Goal: Transaction & Acquisition: Book appointment/travel/reservation

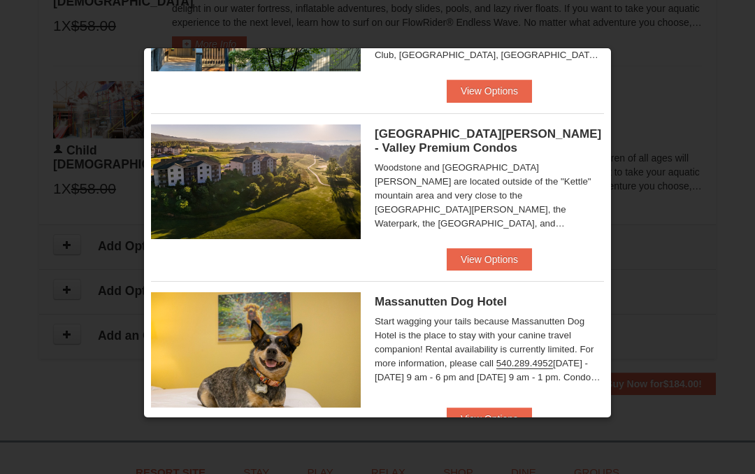
scroll to position [1148, 0]
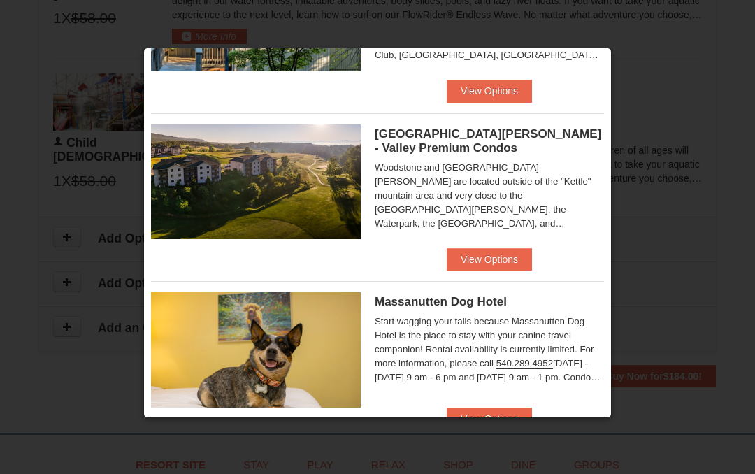
click at [656, 244] on div at bounding box center [377, 237] width 755 height 474
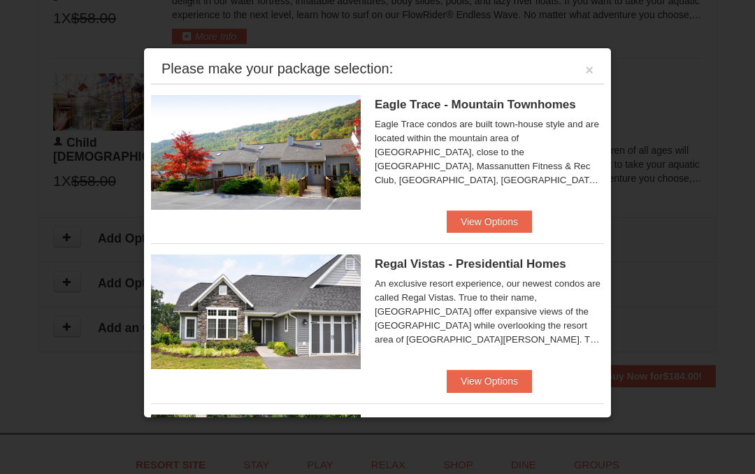
scroll to position [0, 0]
click at [32, 337] on div at bounding box center [377, 237] width 755 height 474
click at [593, 77] on button "×" at bounding box center [589, 70] width 8 height 14
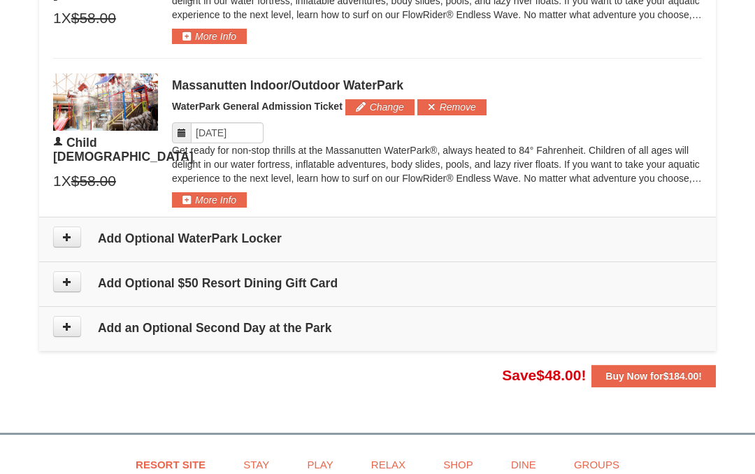
scroll to position [1164, 0]
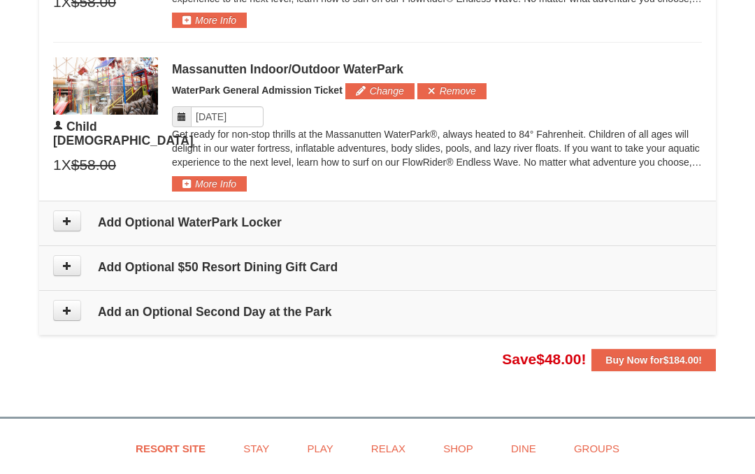
click at [406, 144] on p "Get ready for non-stop thrills at the Massanutten WaterPark®, always heated to …" at bounding box center [437, 148] width 530 height 42
click at [57, 212] on button at bounding box center [67, 220] width 28 height 21
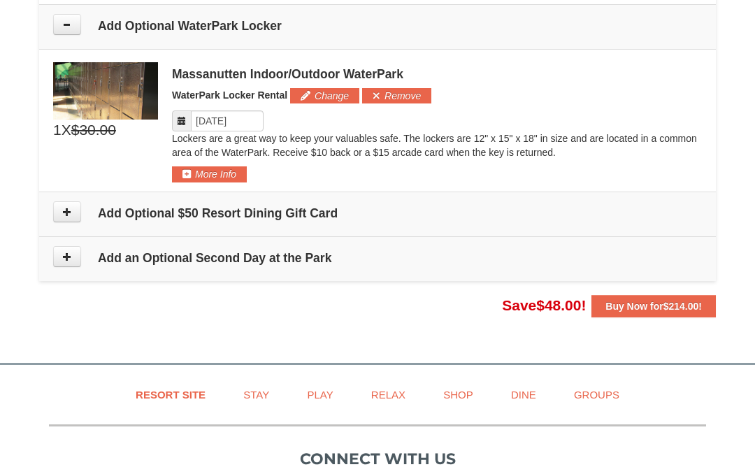
scroll to position [1362, 0]
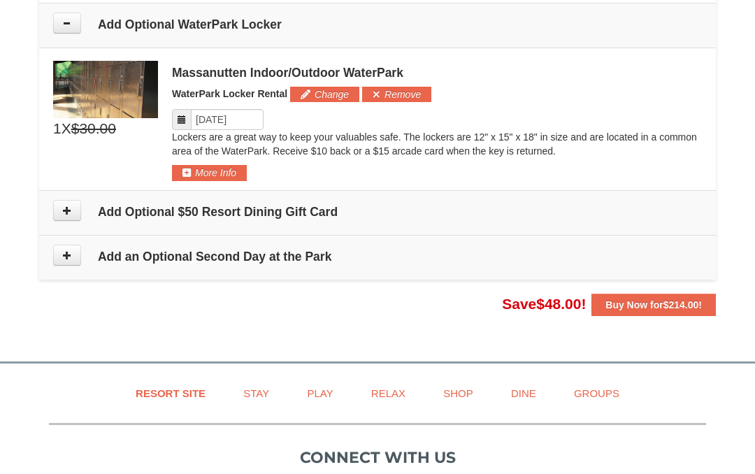
click at [405, 95] on button "Remove" at bounding box center [396, 94] width 69 height 15
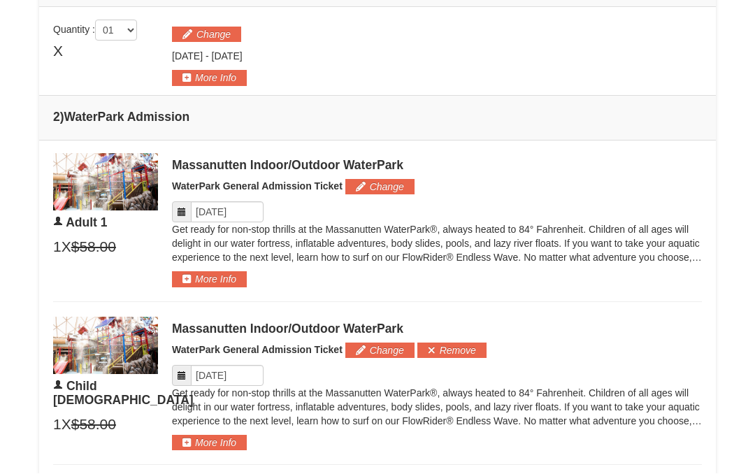
scroll to position [577, 0]
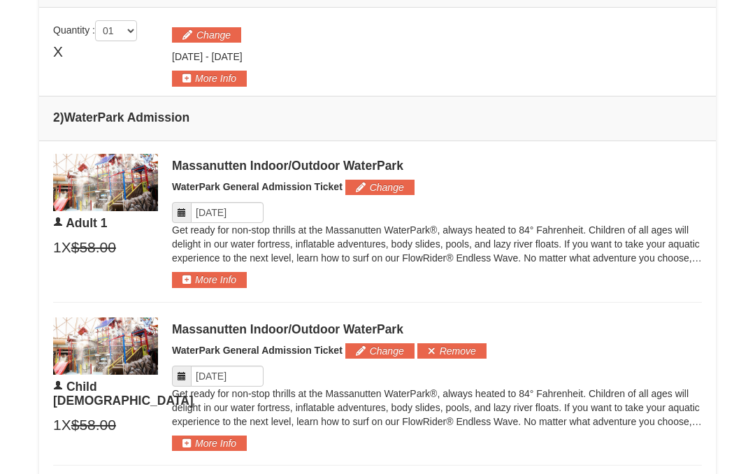
click at [228, 79] on button "More Info" at bounding box center [209, 78] width 75 height 15
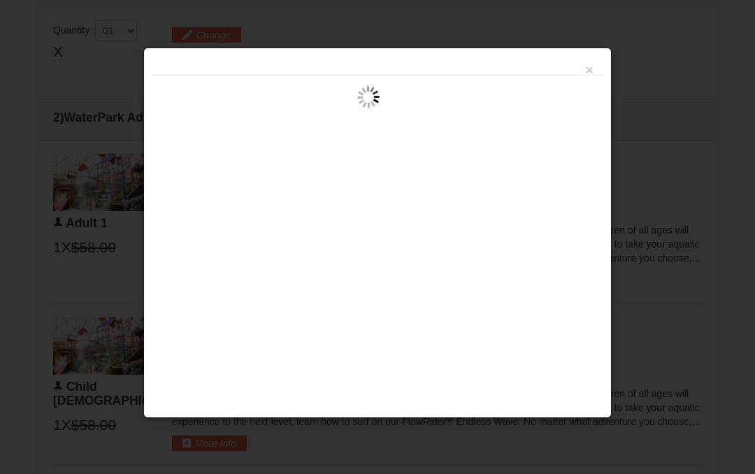
click at [589, 74] on button "×" at bounding box center [589, 70] width 8 height 14
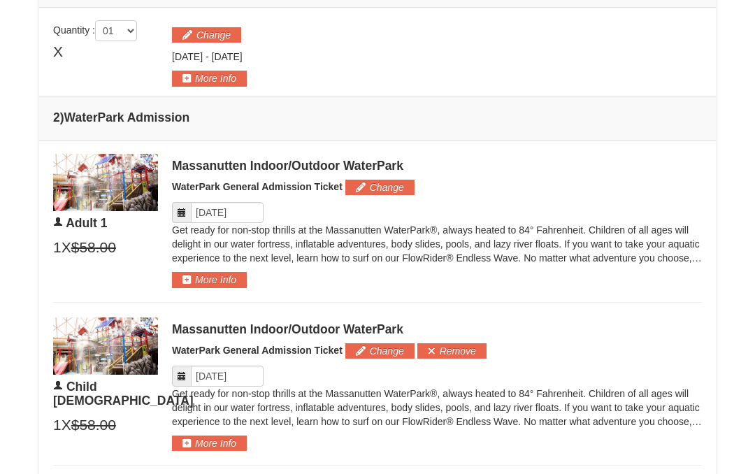
click at [87, 371] on img at bounding box center [105, 345] width 105 height 57
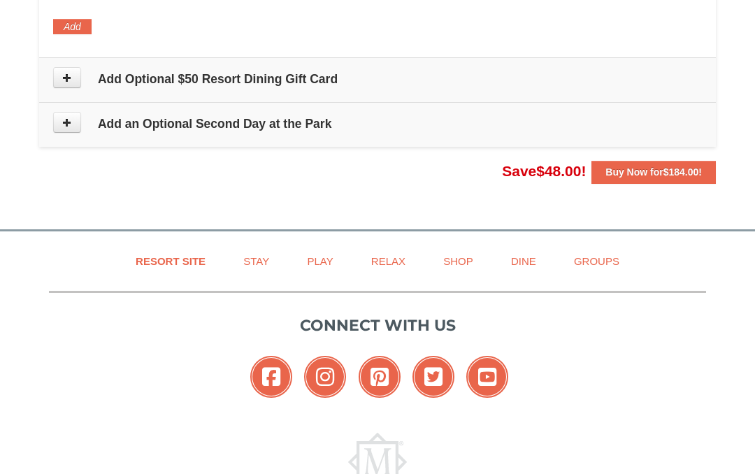
scroll to position [1426, 0]
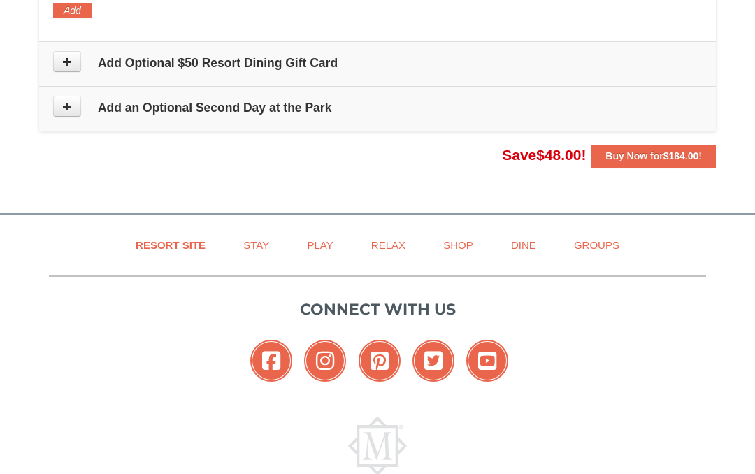
click at [319, 244] on link "Play" at bounding box center [319, 245] width 61 height 31
